Goal: Task Accomplishment & Management: Manage account settings

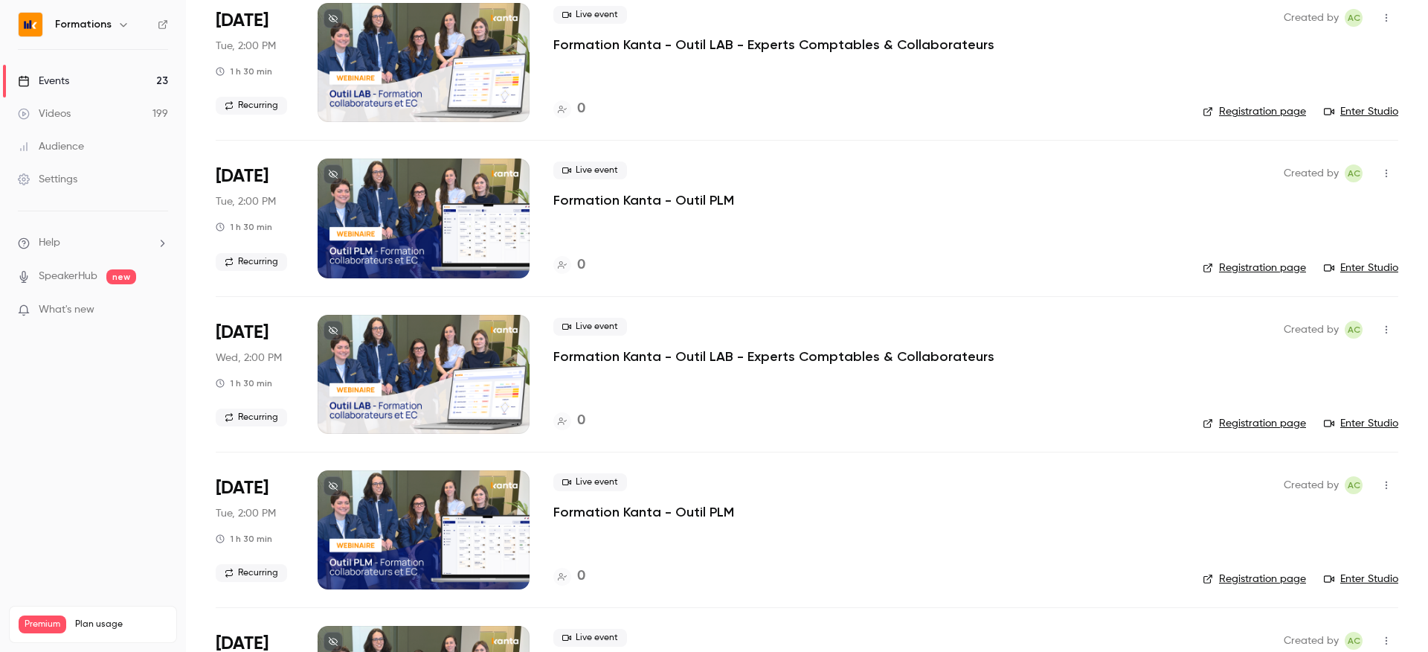
scroll to position [1574, 0]
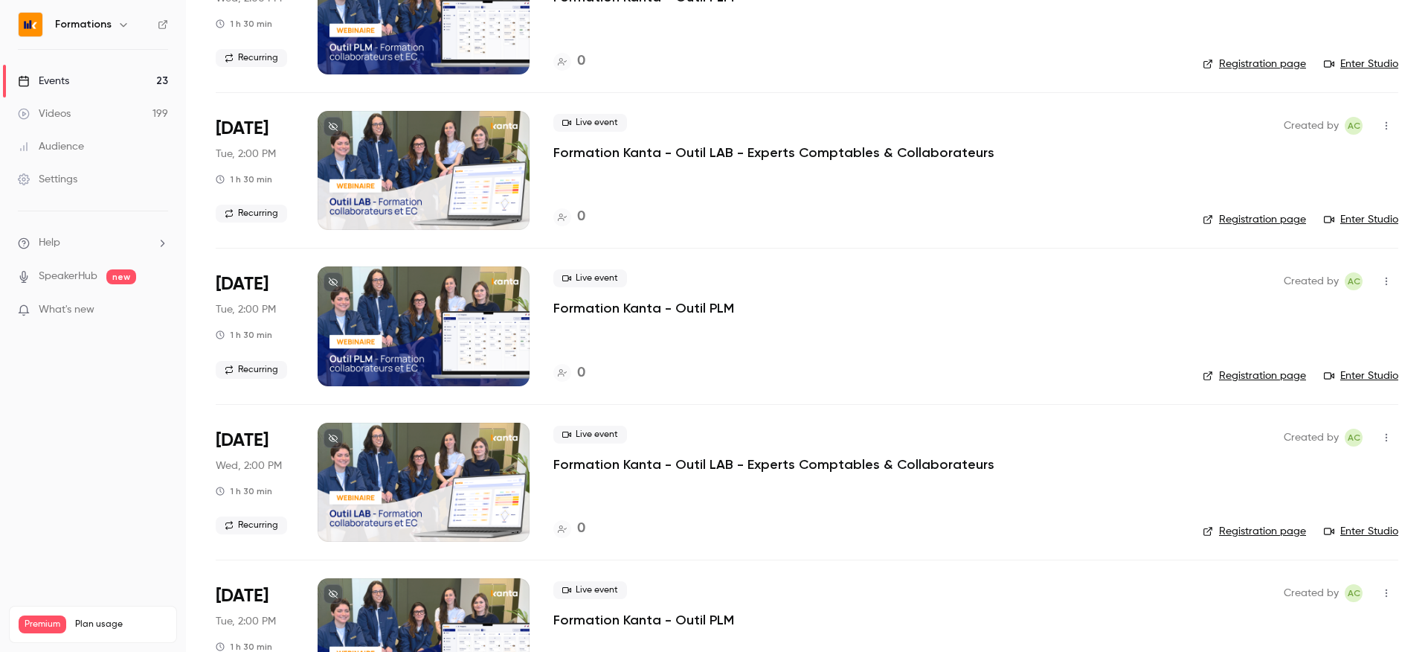
click at [1282, 378] on link "Registration page" at bounding box center [1254, 375] width 103 height 15
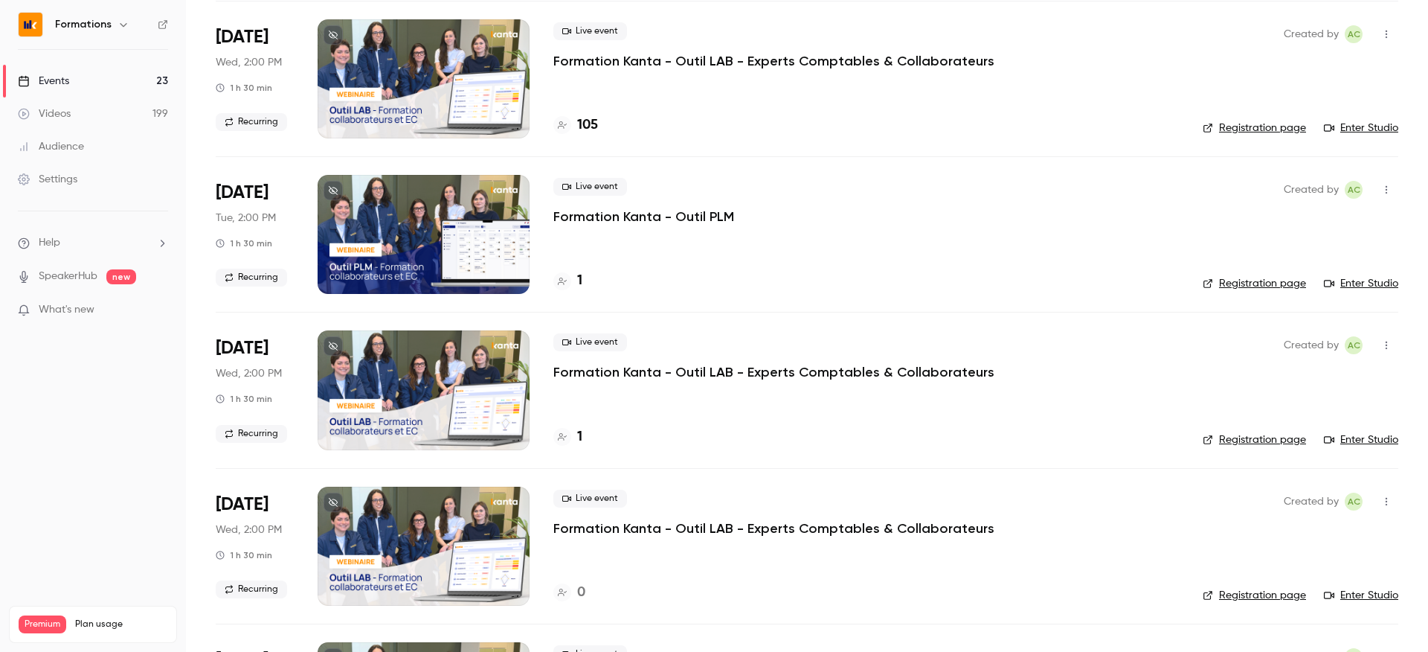
scroll to position [782, 0]
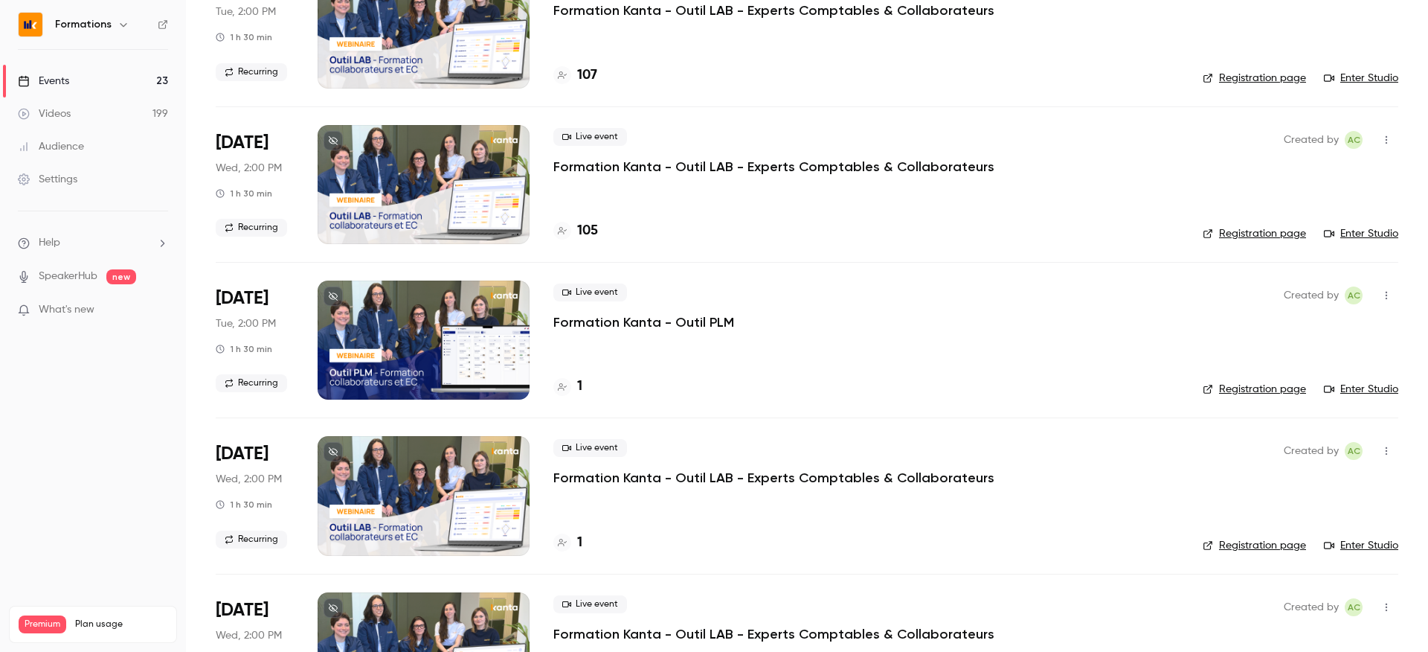
click at [571, 550] on div "1" at bounding box center [567, 543] width 29 height 20
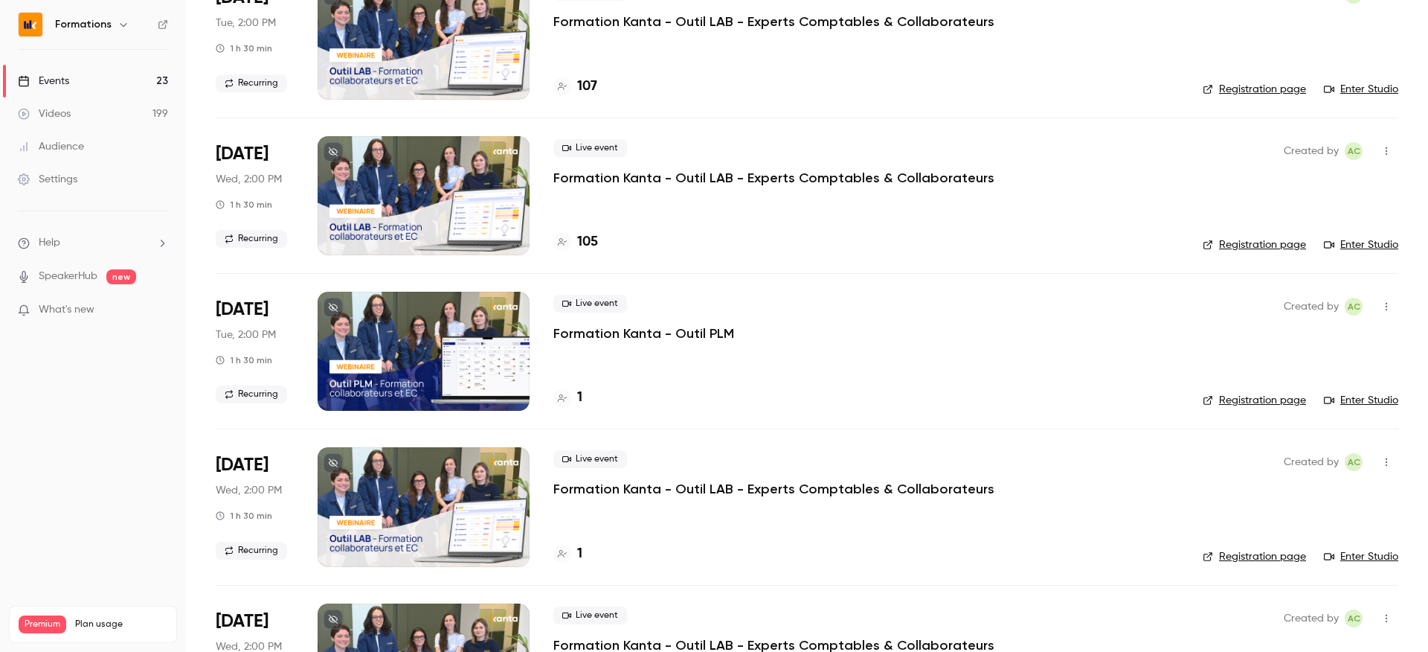
scroll to position [771, 0]
click at [568, 394] on div at bounding box center [562, 397] width 18 height 18
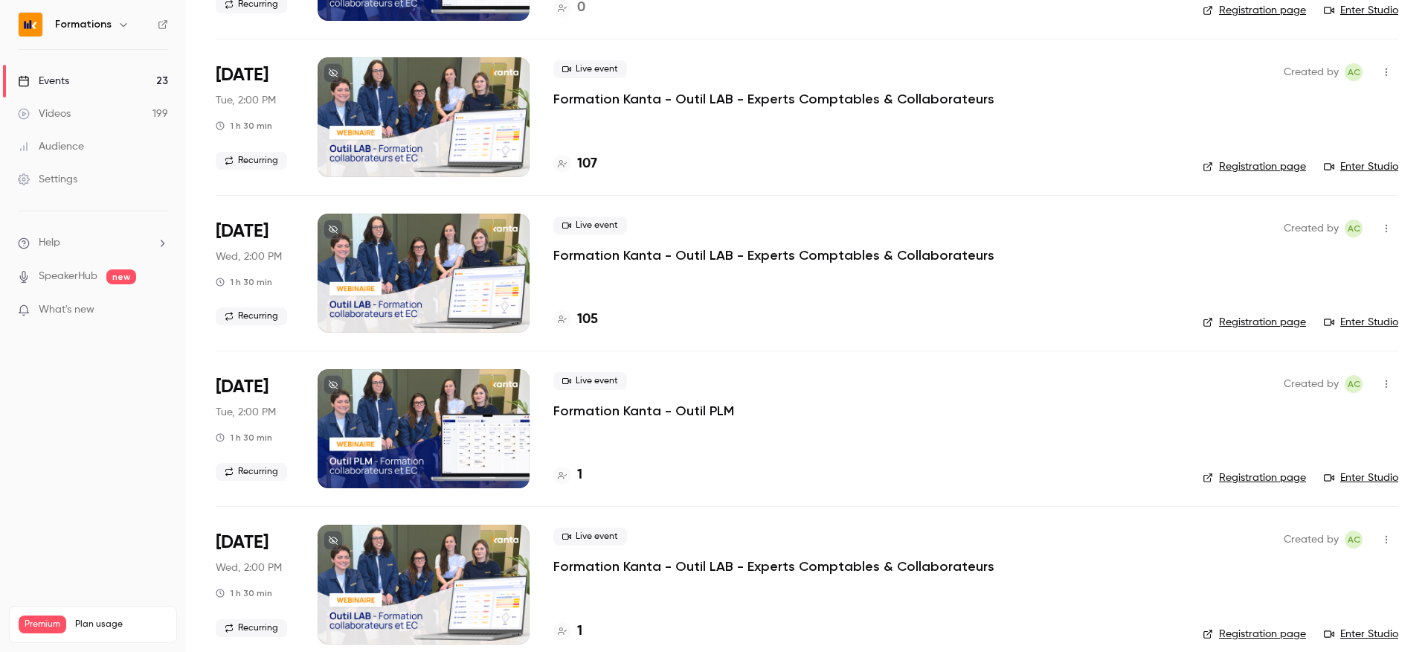
scroll to position [699, 0]
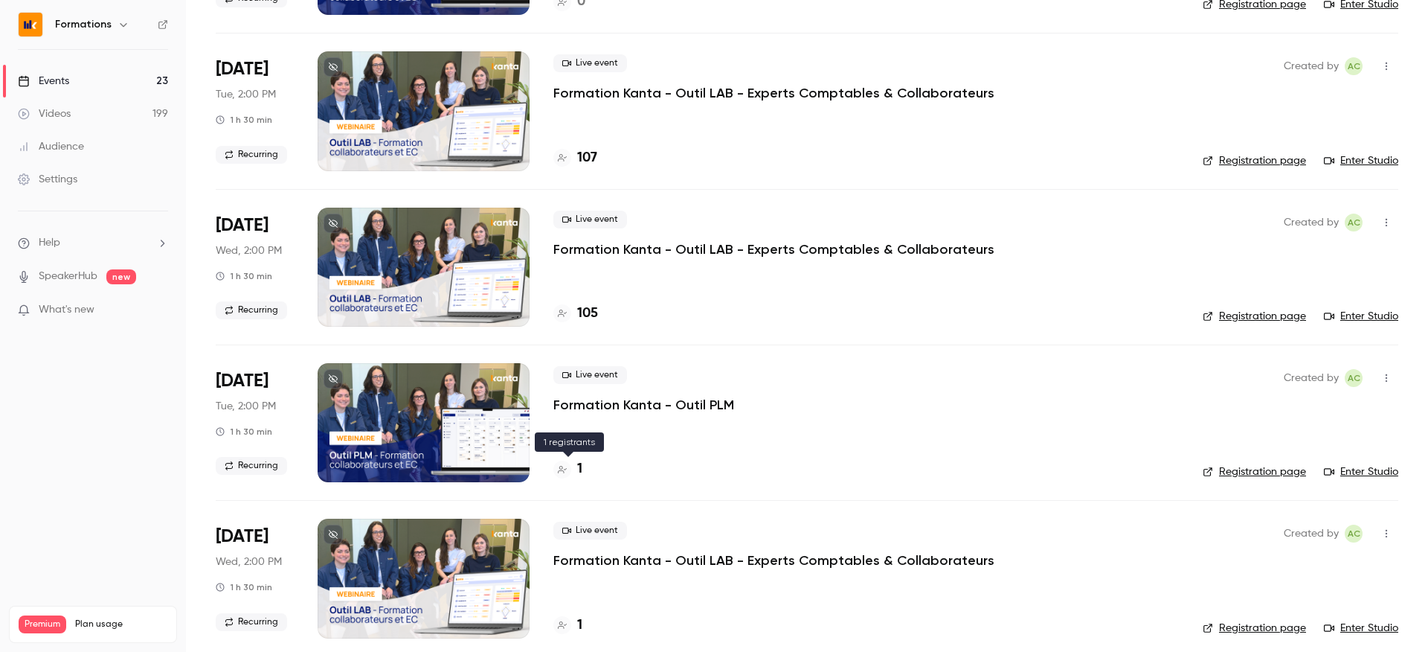
click at [565, 469] on icon at bounding box center [562, 469] width 9 height 9
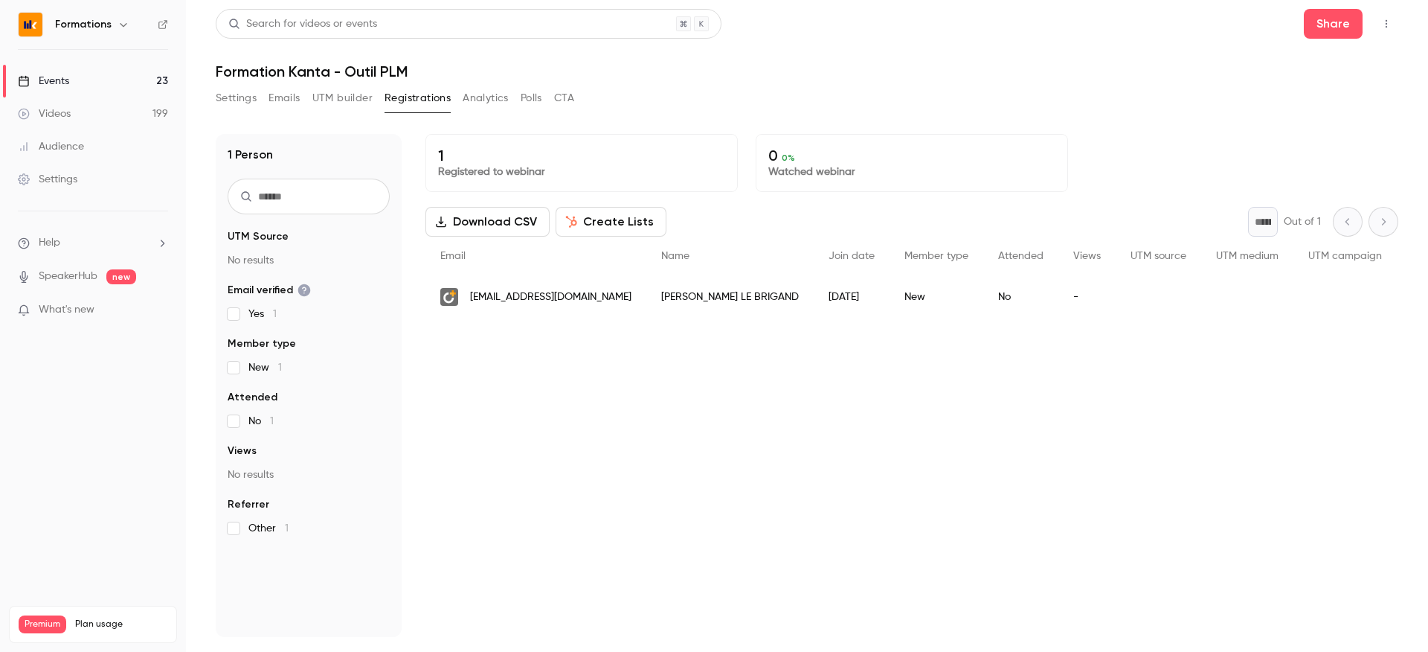
click at [983, 302] on div "No" at bounding box center [1020, 297] width 75 height 42
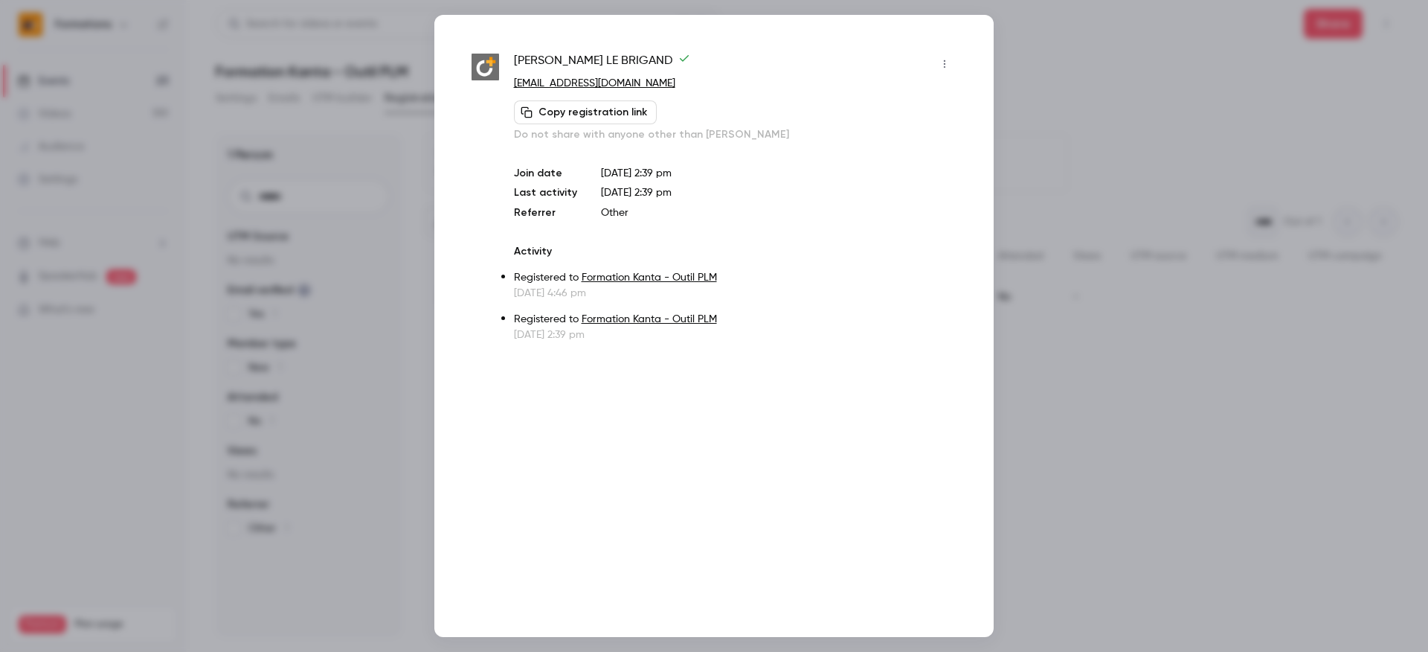
click at [937, 57] on button "button" at bounding box center [945, 64] width 24 height 24
click at [918, 130] on li "Remove registration" at bounding box center [875, 140] width 161 height 39
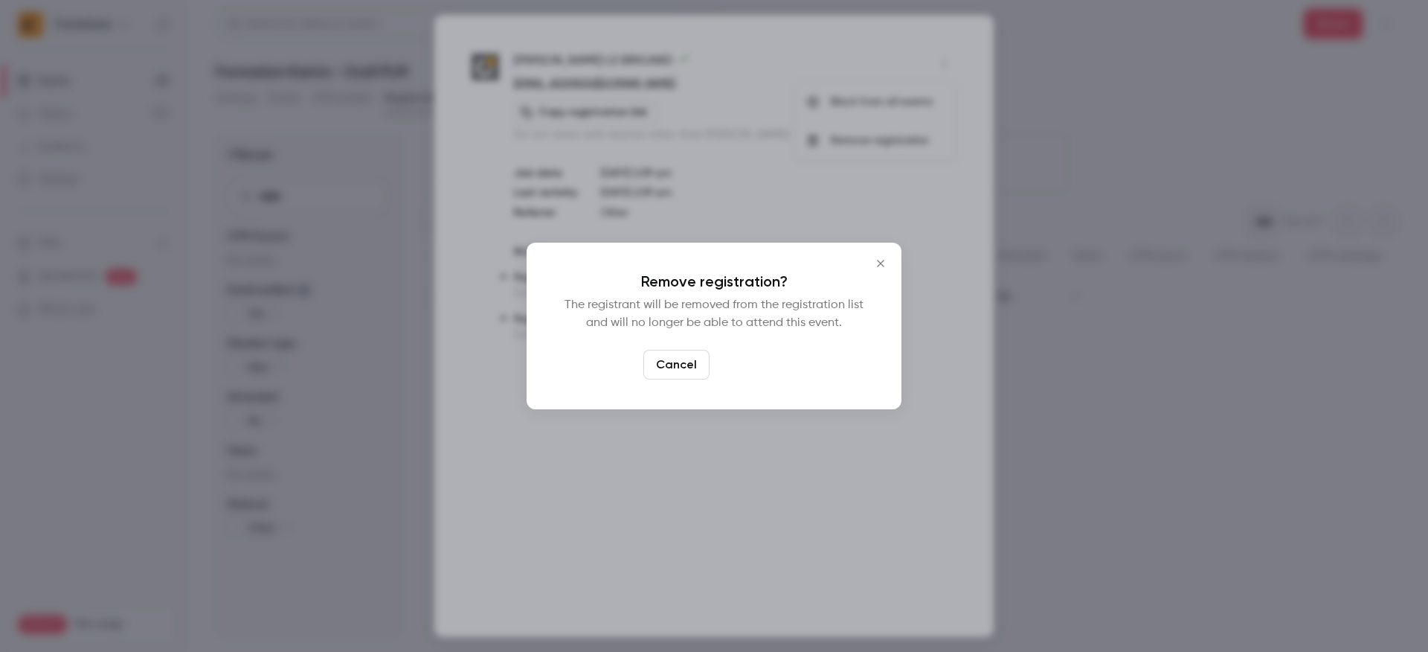
click at [766, 365] on button "Confirm" at bounding box center [751, 365] width 70 height 30
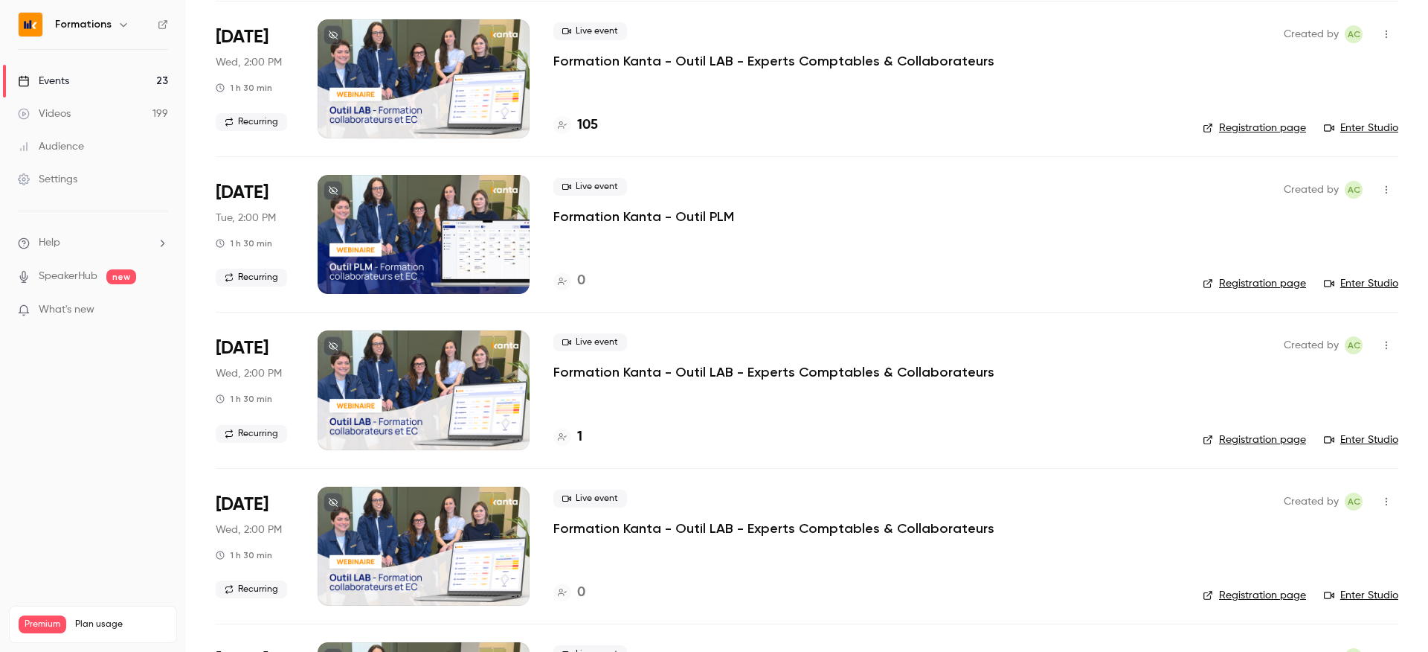
scroll to position [888, 0]
click at [1390, 187] on icon "button" at bounding box center [1387, 189] width 12 height 10
click at [1320, 374] on div "Delete" at bounding box center [1329, 381] width 113 height 15
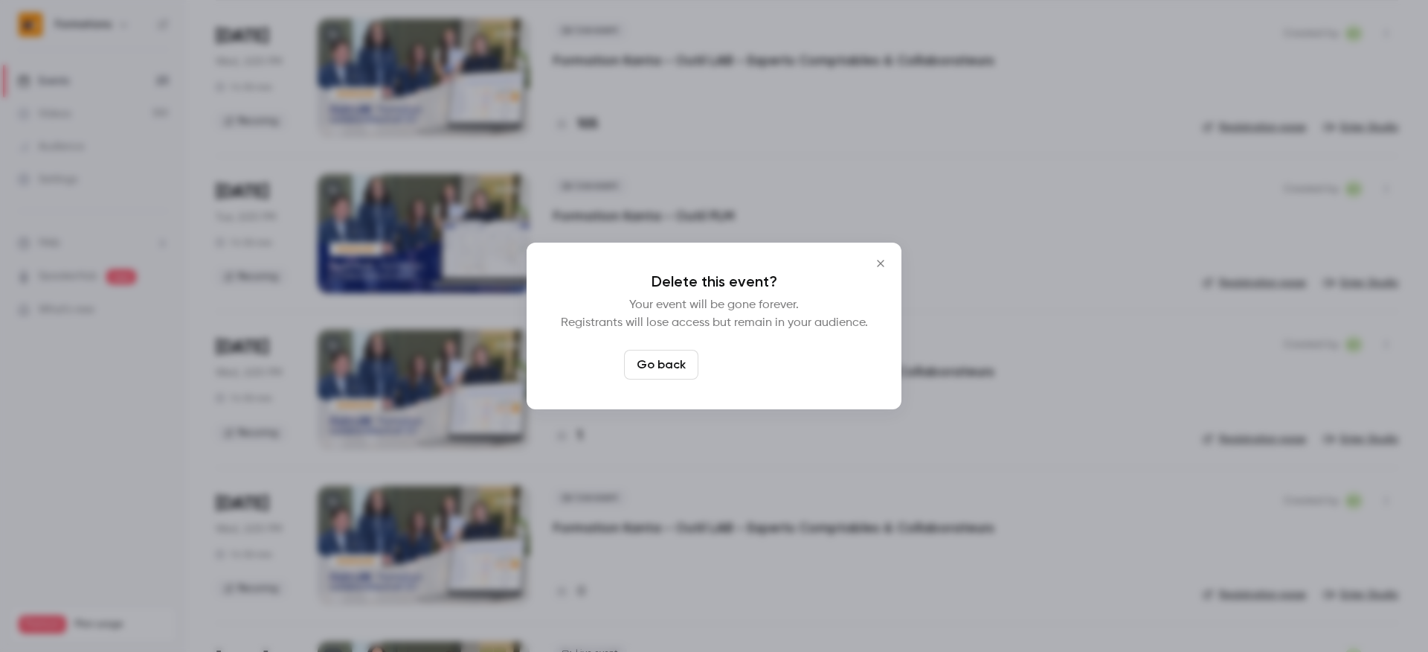
click at [757, 371] on button "Delete event" at bounding box center [754, 365] width 100 height 30
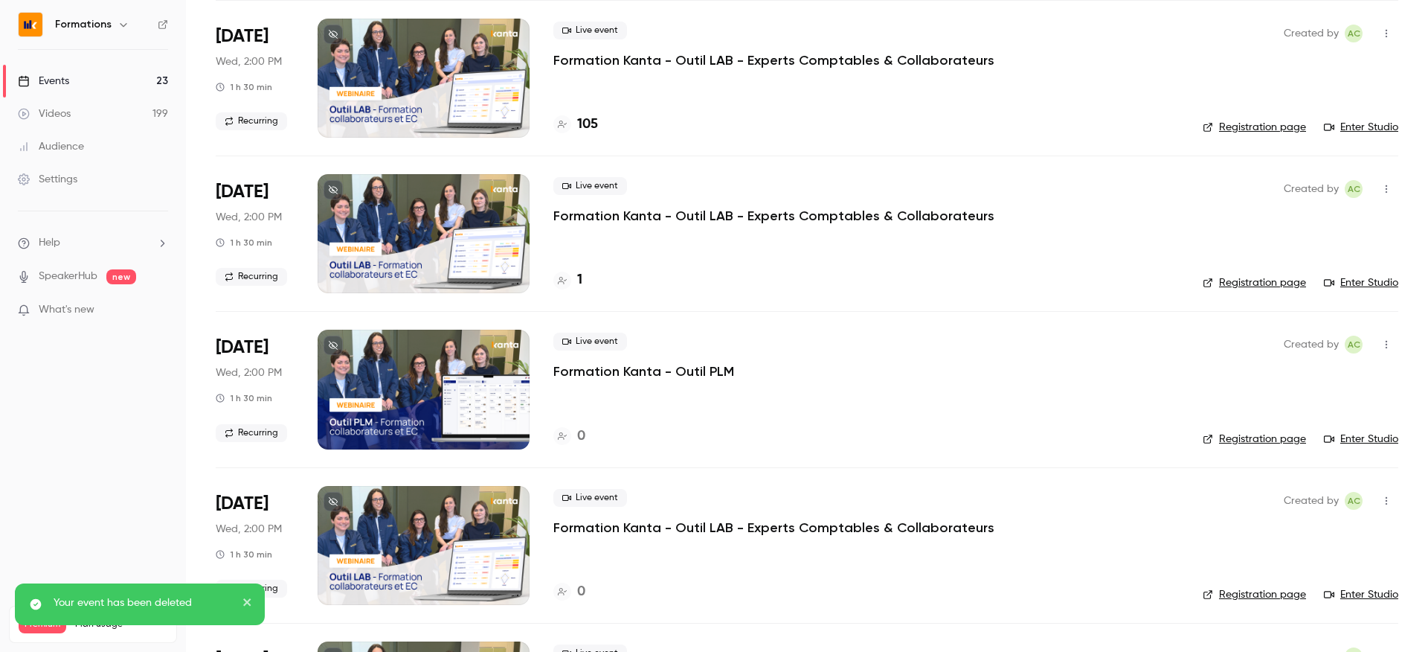
click at [555, 281] on div at bounding box center [562, 281] width 18 height 18
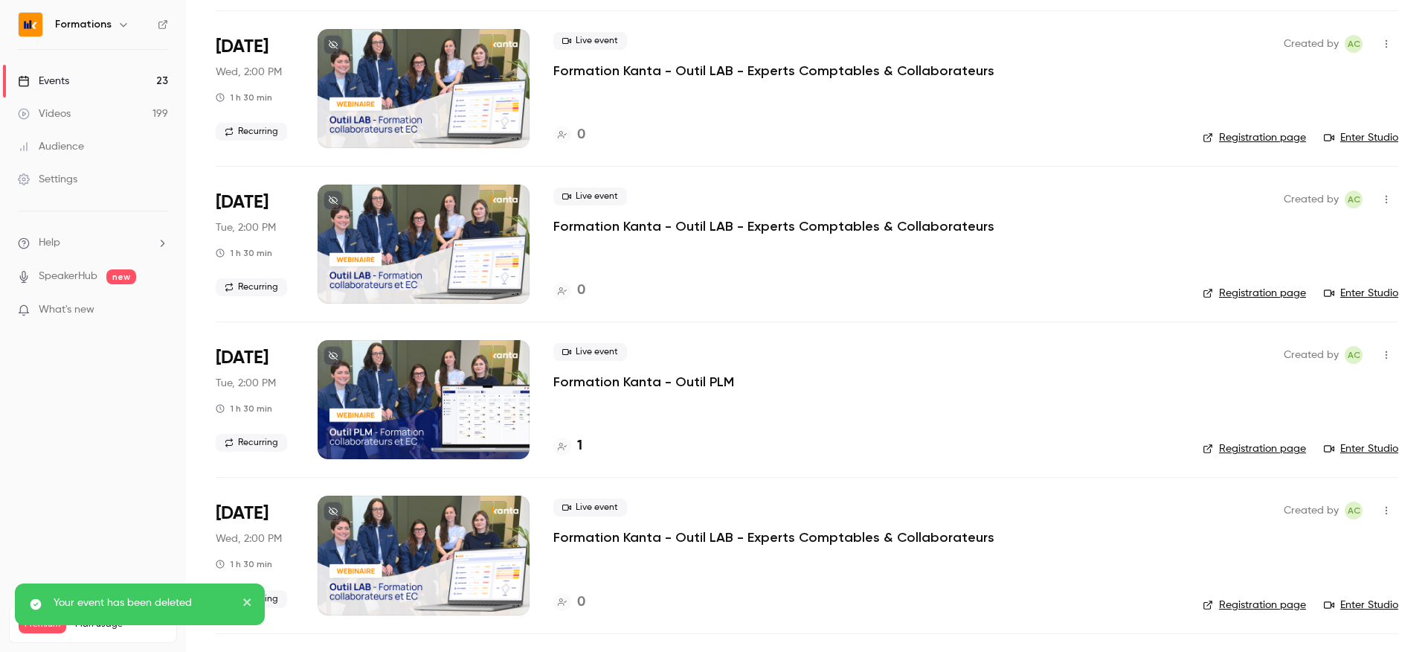
scroll to position [1364, 0]
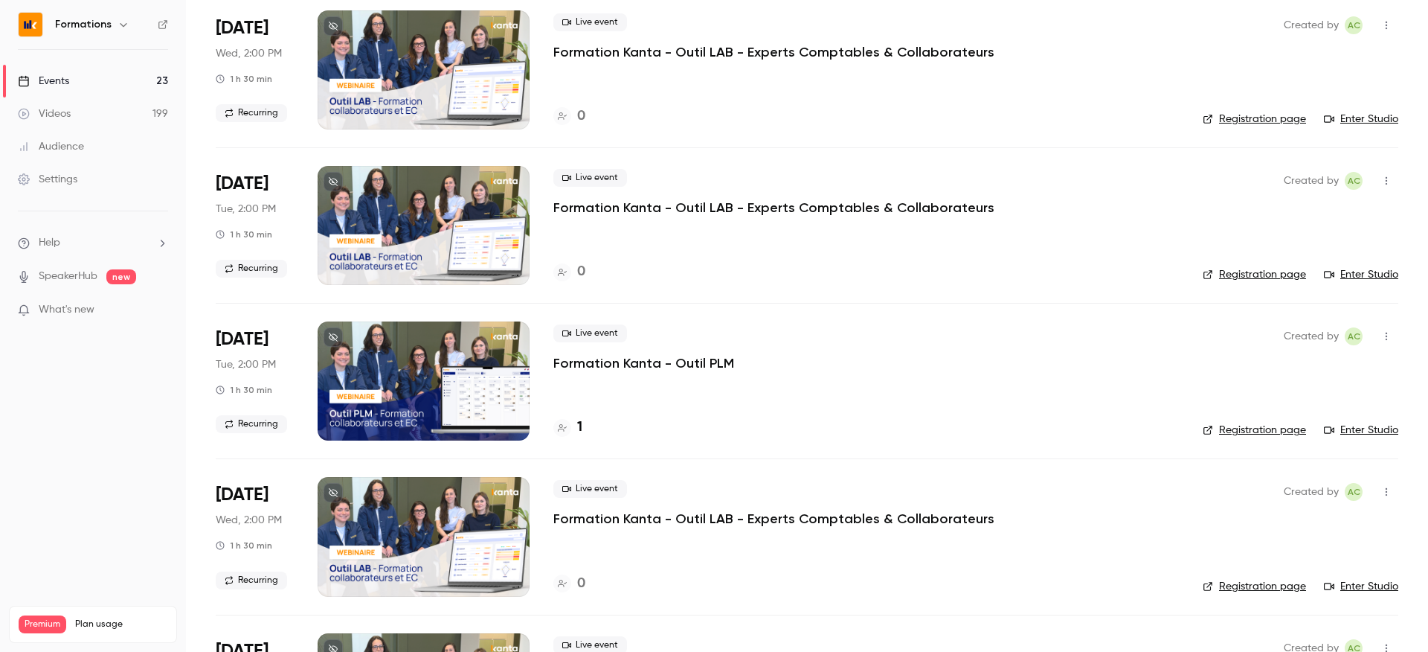
click at [567, 426] on div at bounding box center [562, 428] width 18 height 18
